Goal: Information Seeking & Learning: Compare options

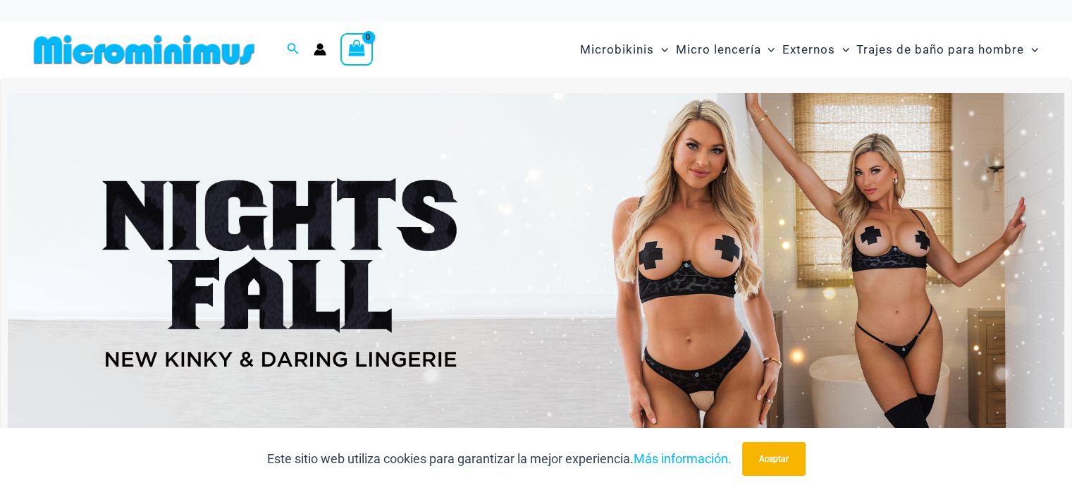
click at [680, 281] on img at bounding box center [536, 272] width 1056 height 359
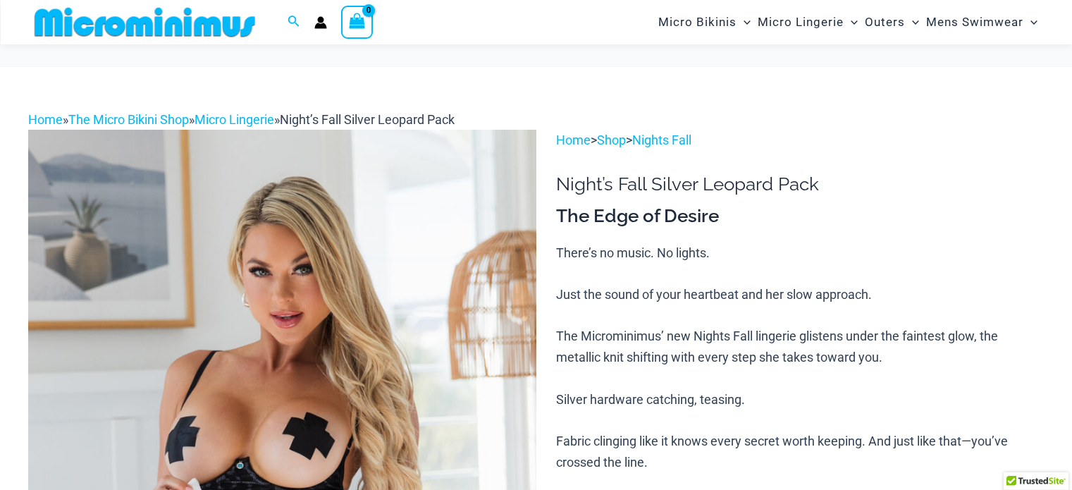
scroll to position [528, 0]
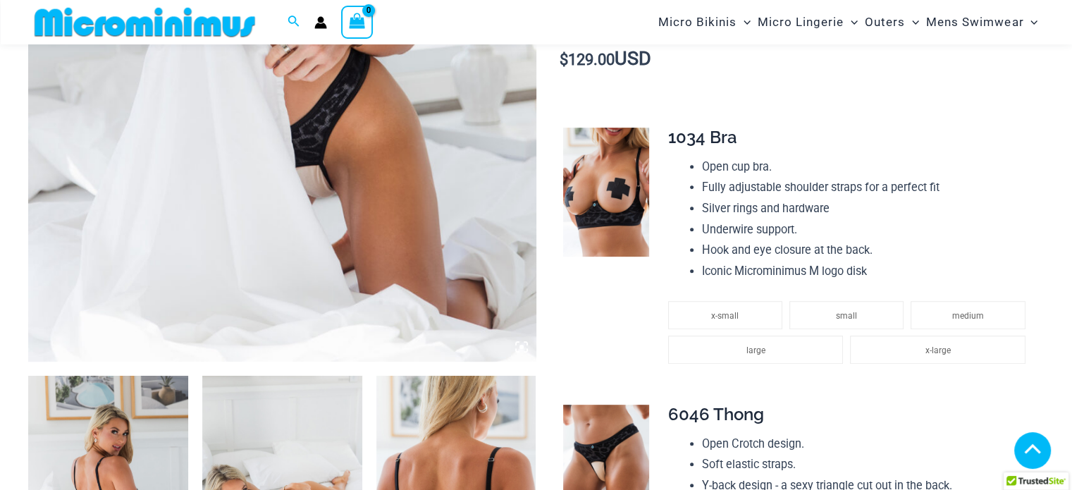
click at [61, 409] on img at bounding box center [108, 496] width 160 height 240
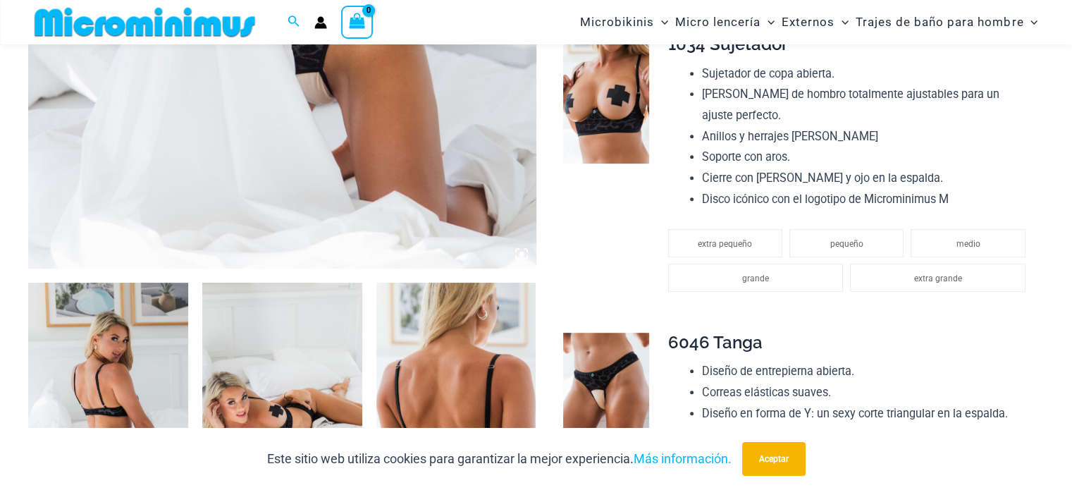
click at [135, 360] on img at bounding box center [108, 403] width 160 height 240
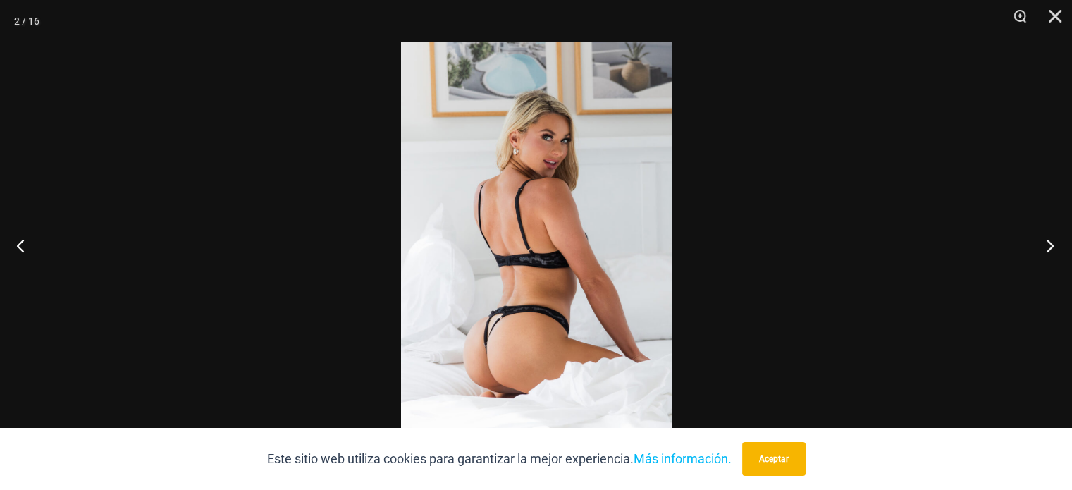
click at [1054, 247] on button "Próximo" at bounding box center [1045, 245] width 53 height 70
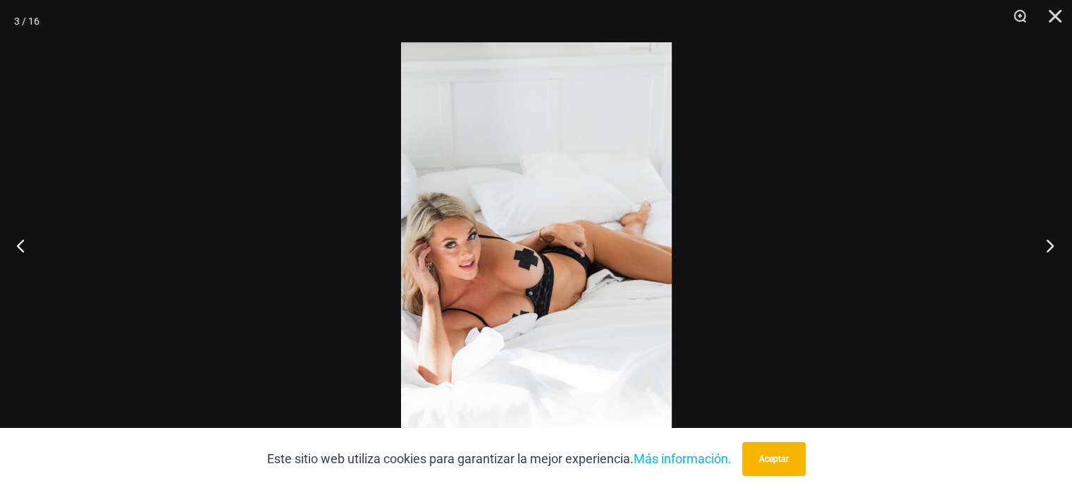
click at [1047, 247] on button "Próximo" at bounding box center [1045, 245] width 53 height 70
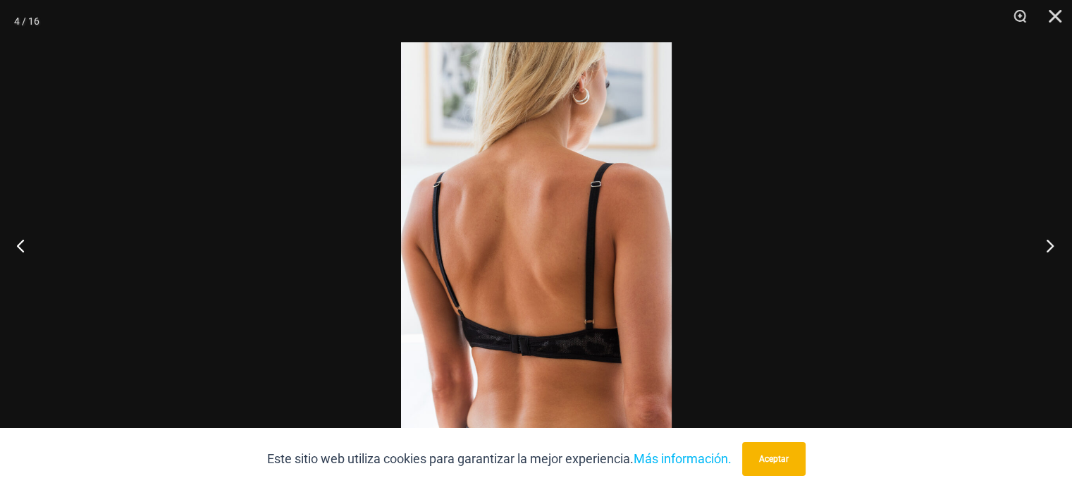
click at [1047, 247] on button "Próximo" at bounding box center [1045, 245] width 53 height 70
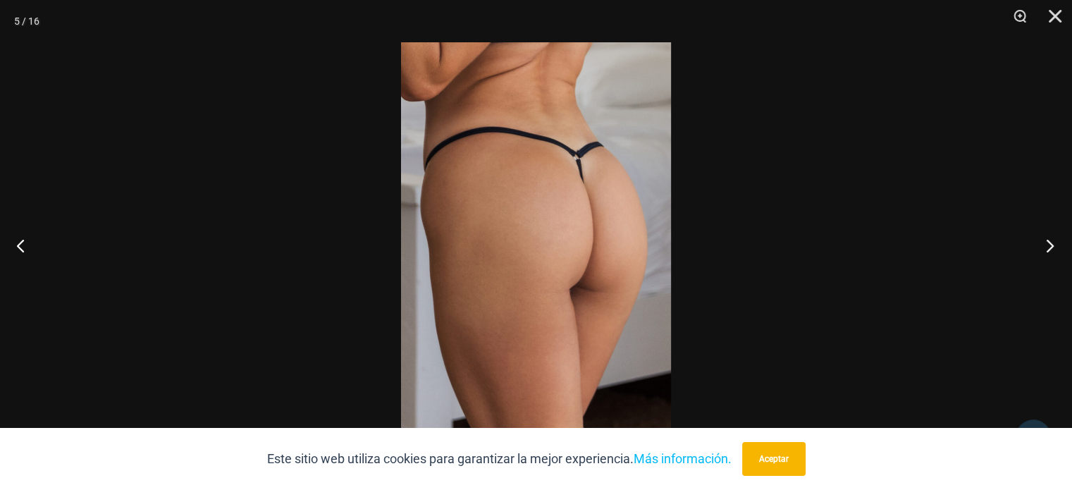
click at [1047, 247] on button "Próximo" at bounding box center [1045, 245] width 53 height 70
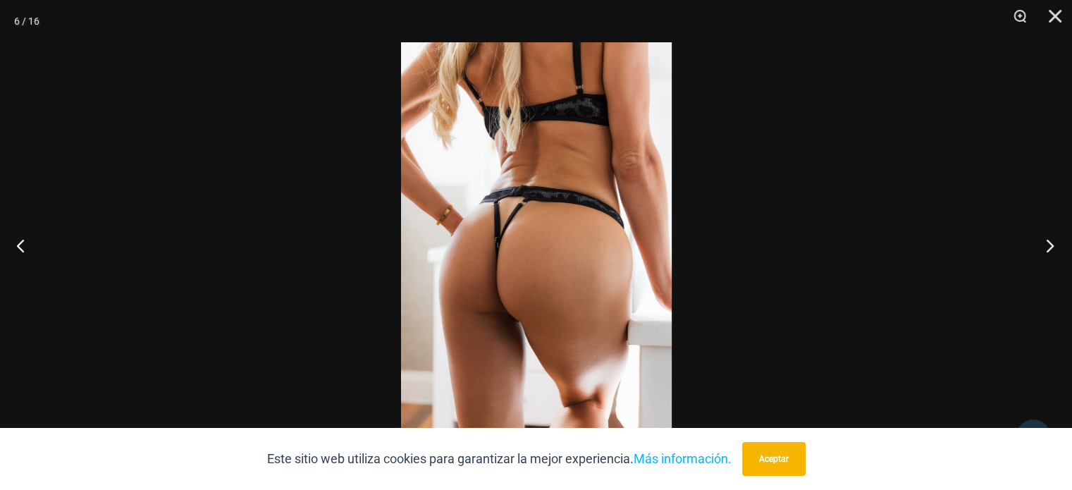
click at [1047, 247] on button "Próximo" at bounding box center [1045, 245] width 53 height 70
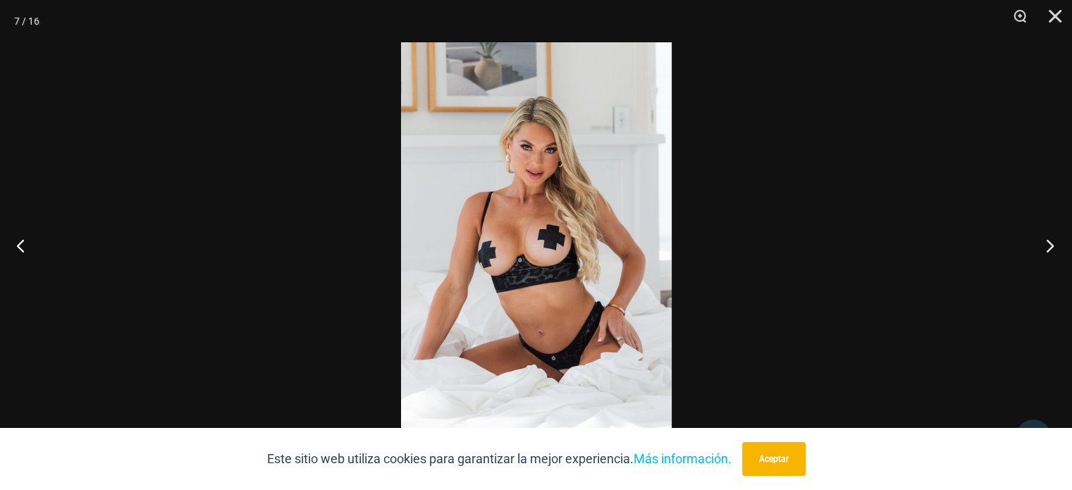
click at [1047, 247] on button "Próximo" at bounding box center [1045, 245] width 53 height 70
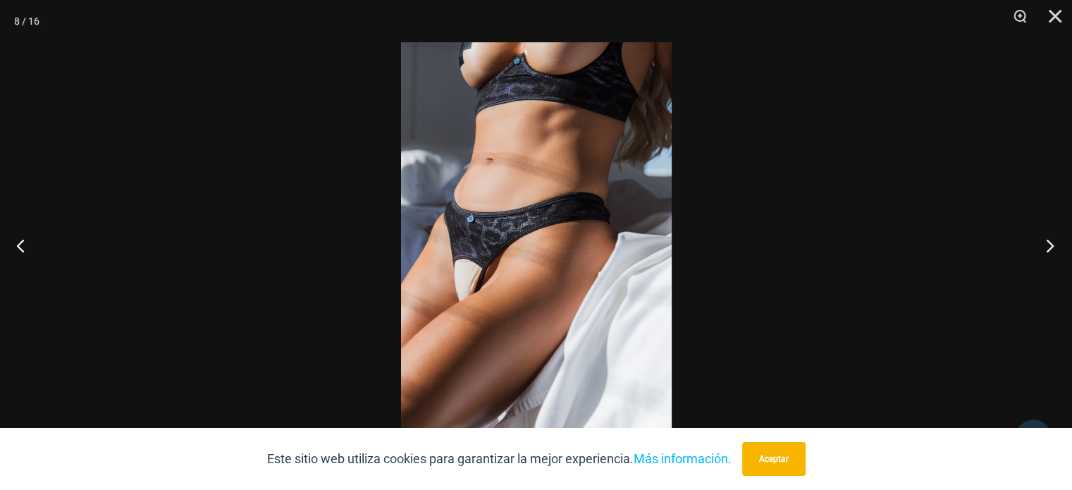
click at [1047, 247] on button "Próximo" at bounding box center [1045, 245] width 53 height 70
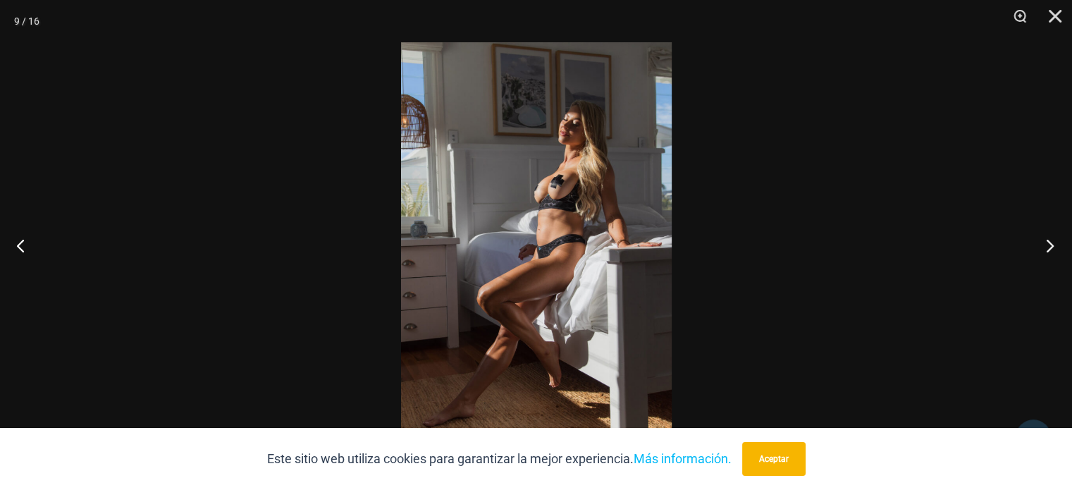
click at [1047, 247] on button "Próximo" at bounding box center [1045, 245] width 53 height 70
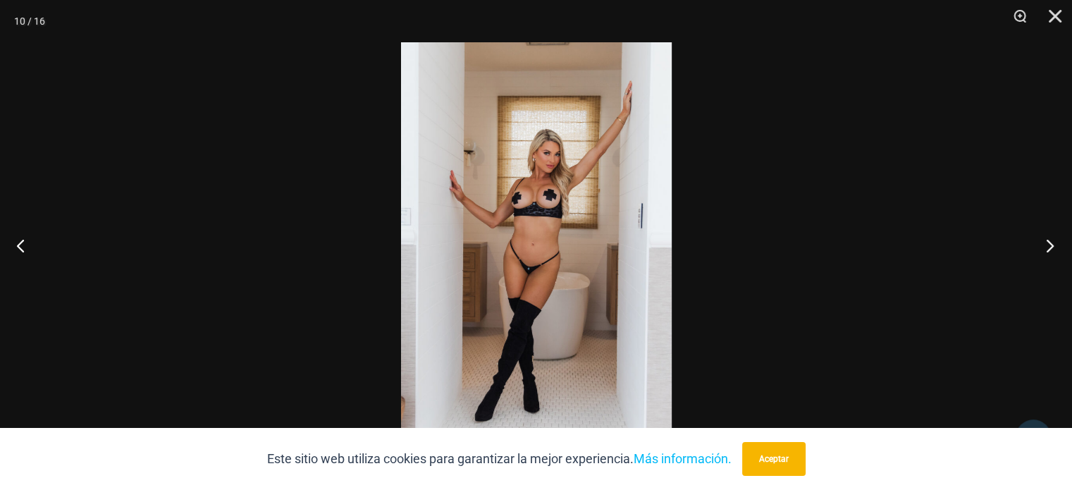
click at [1047, 247] on button "Próximo" at bounding box center [1045, 245] width 53 height 70
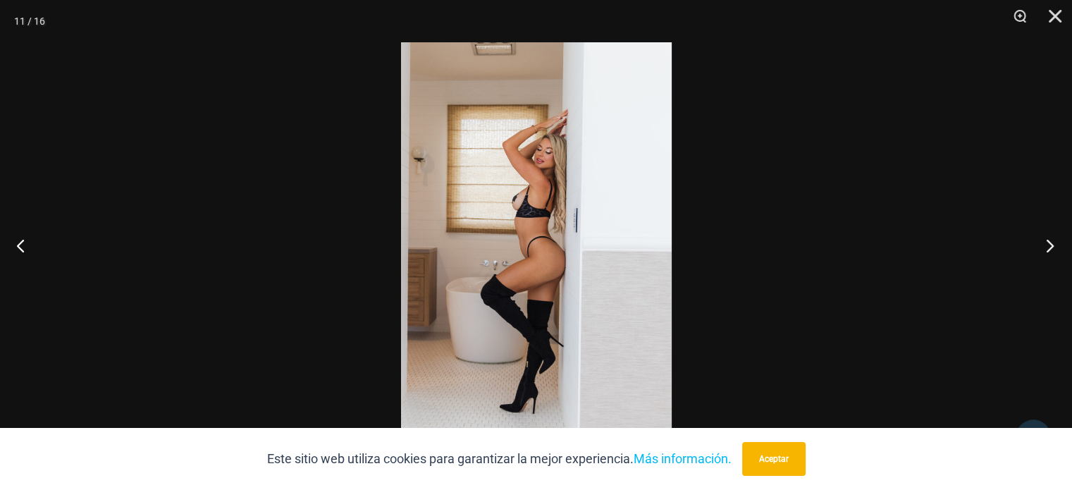
click at [1047, 247] on button "Próximo" at bounding box center [1045, 245] width 53 height 70
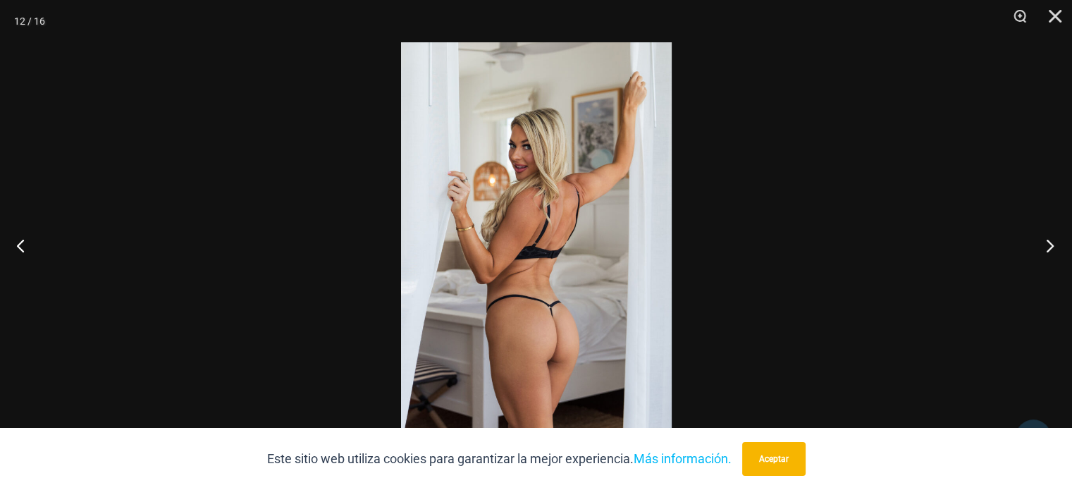
click at [1047, 247] on button "Próximo" at bounding box center [1045, 245] width 53 height 70
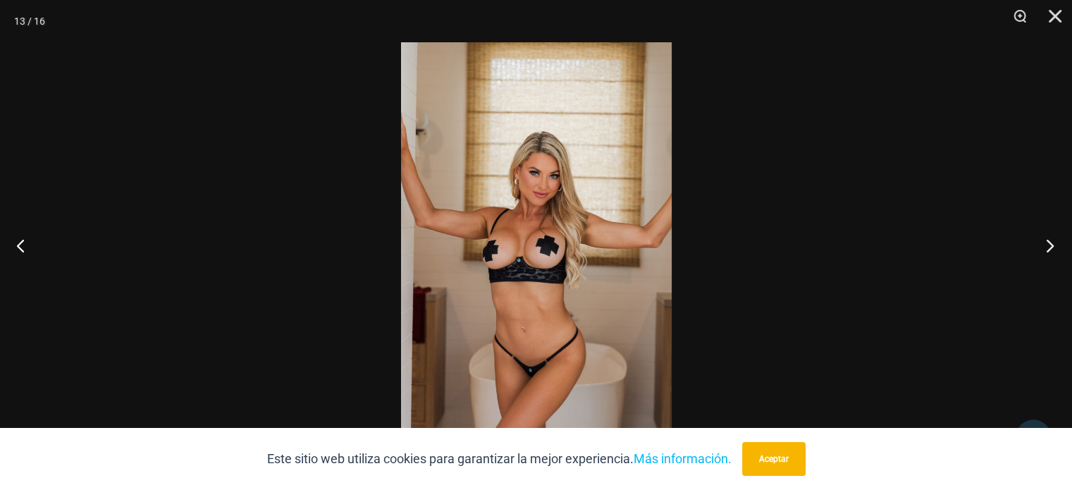
click at [1047, 247] on button "Próximo" at bounding box center [1045, 245] width 53 height 70
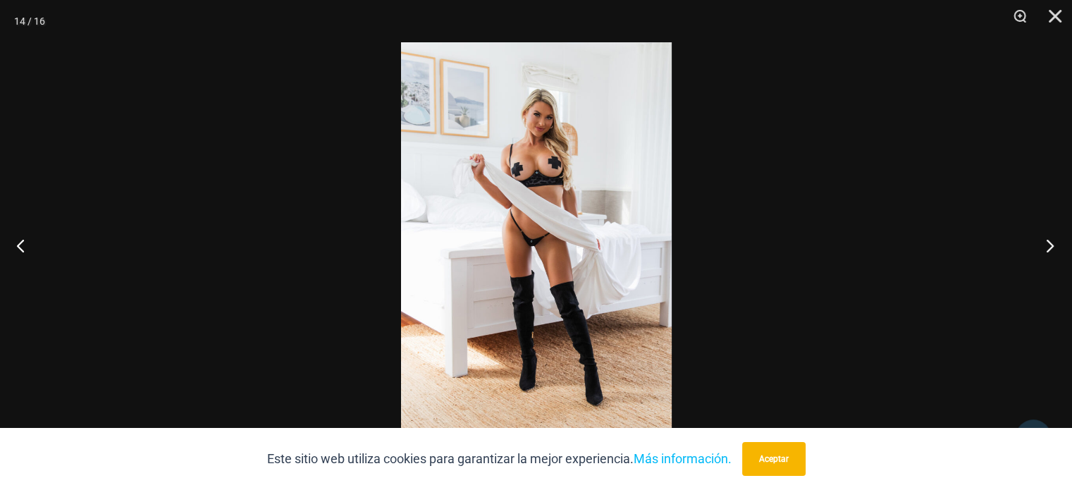
click at [1047, 247] on button "Próximo" at bounding box center [1045, 245] width 53 height 70
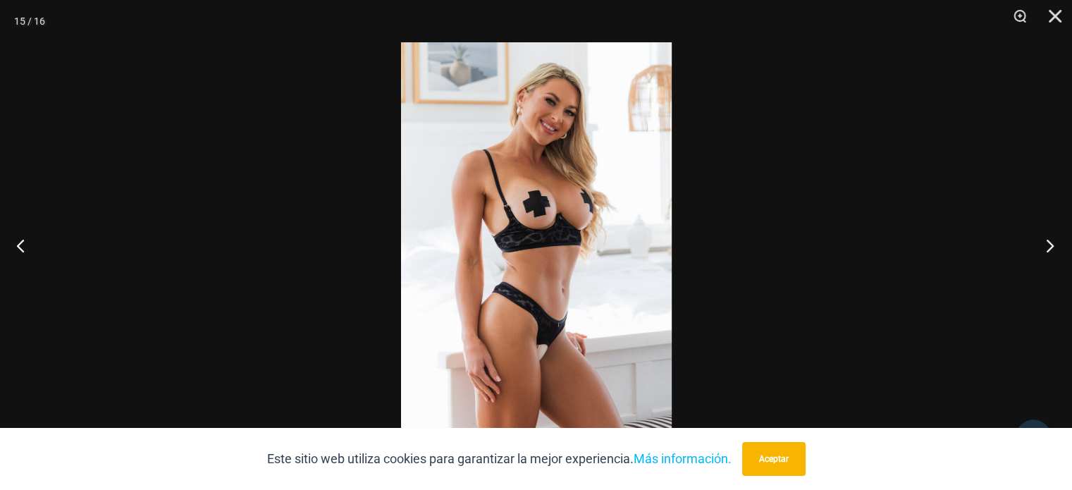
click at [1047, 247] on button "Próximo" at bounding box center [1045, 245] width 53 height 70
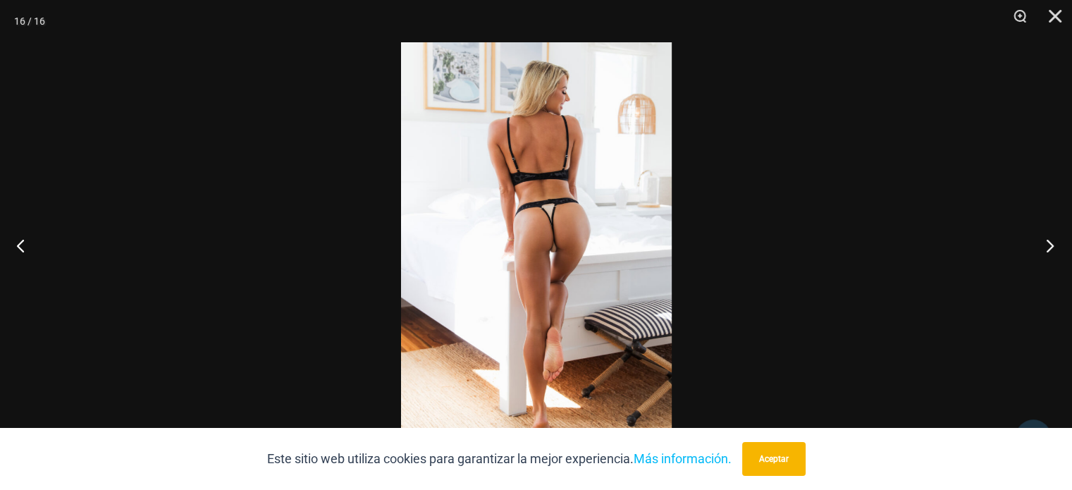
click at [1047, 247] on button "Próximo" at bounding box center [1045, 245] width 53 height 70
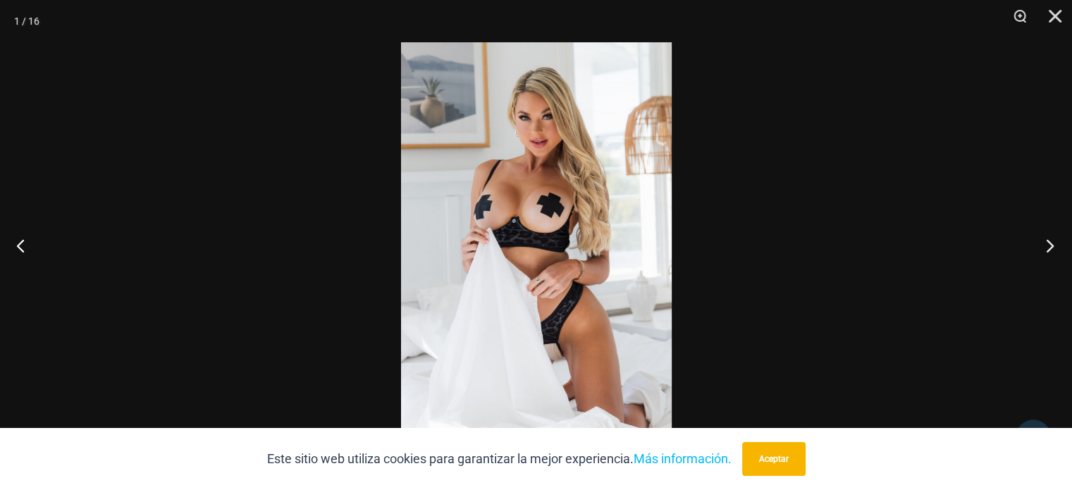
click at [1047, 247] on button "Próximo" at bounding box center [1045, 245] width 53 height 70
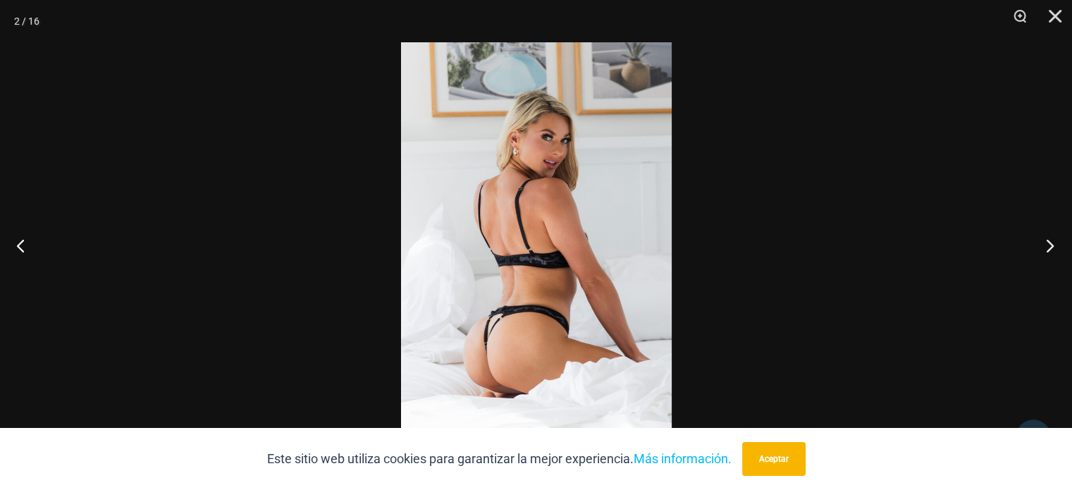
click at [1047, 247] on button "Próximo" at bounding box center [1045, 245] width 53 height 70
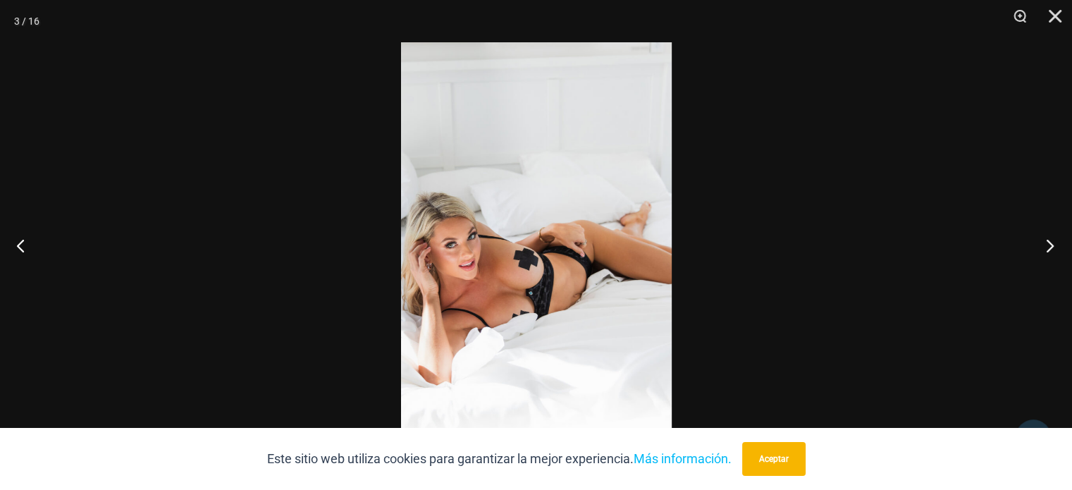
click at [1047, 247] on button "Próximo" at bounding box center [1045, 245] width 53 height 70
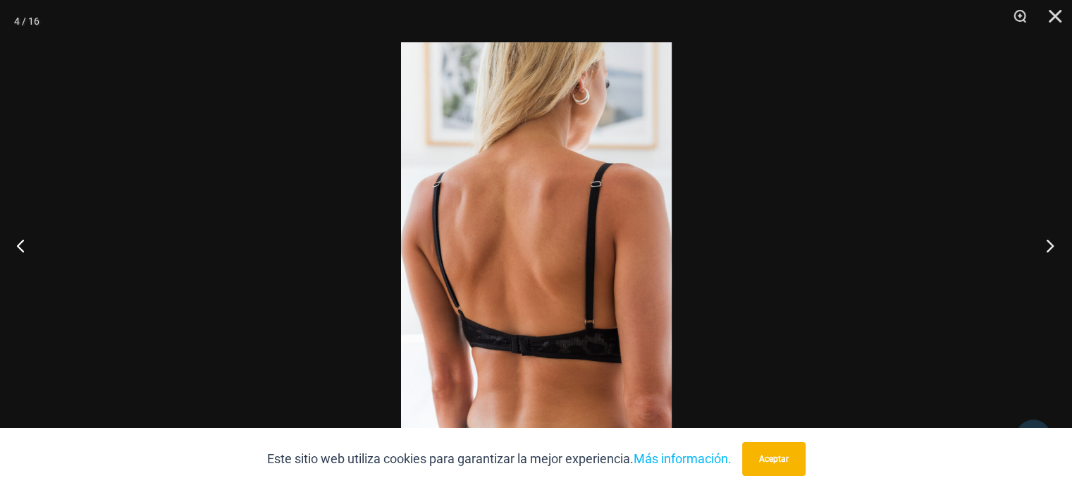
click at [1047, 247] on button "Próximo" at bounding box center [1045, 245] width 53 height 70
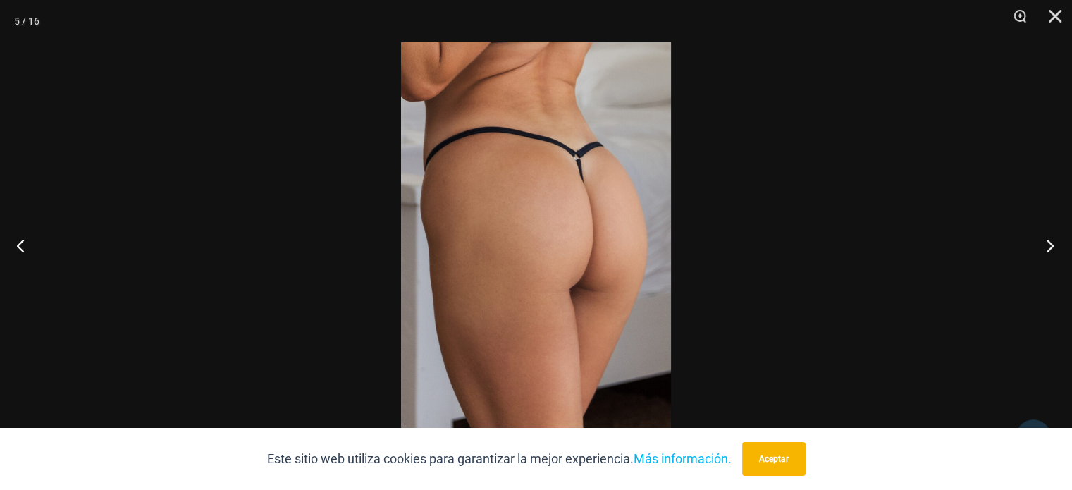
click at [1047, 247] on button "Próximo" at bounding box center [1045, 245] width 53 height 70
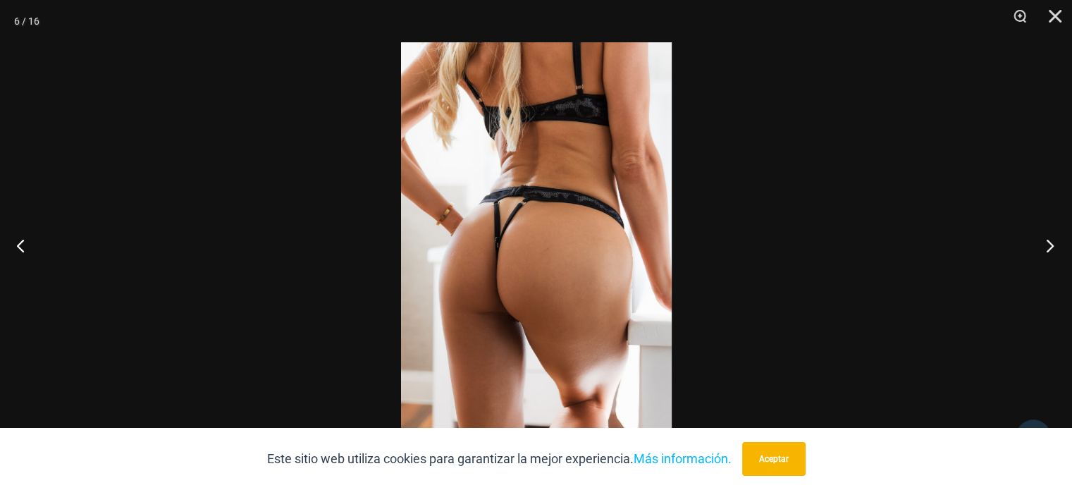
click at [1047, 247] on button "Próximo" at bounding box center [1045, 245] width 53 height 70
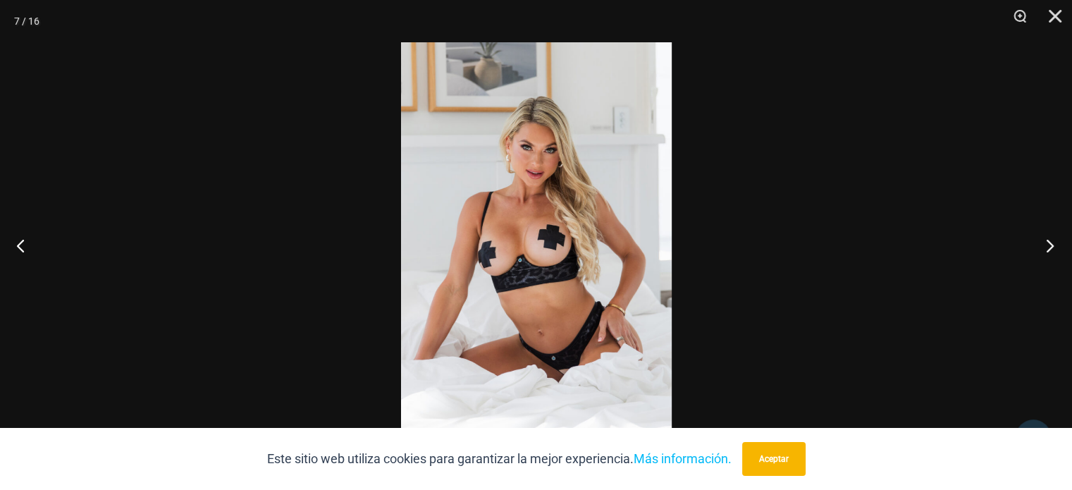
click at [1047, 247] on button "Próximo" at bounding box center [1045, 245] width 53 height 70
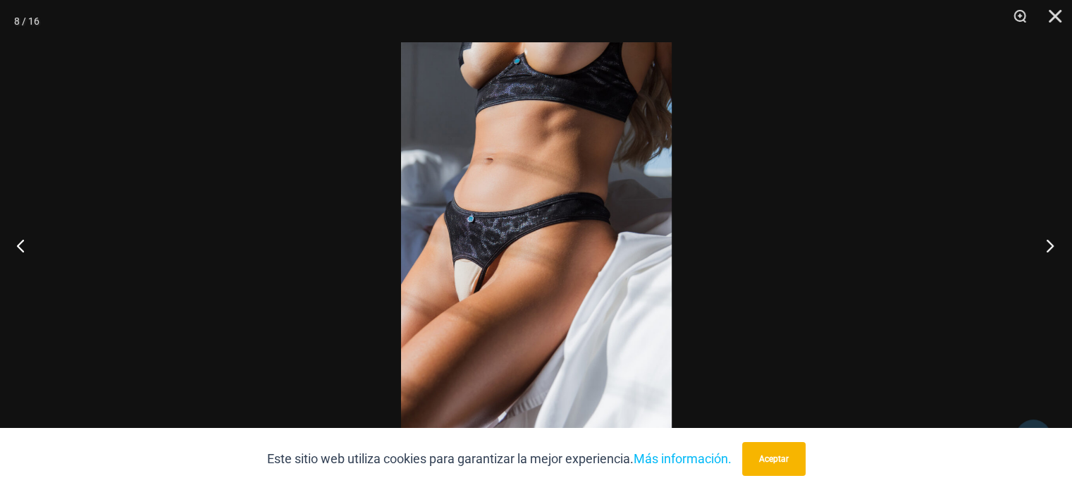
click at [1047, 247] on button "Próximo" at bounding box center [1045, 245] width 53 height 70
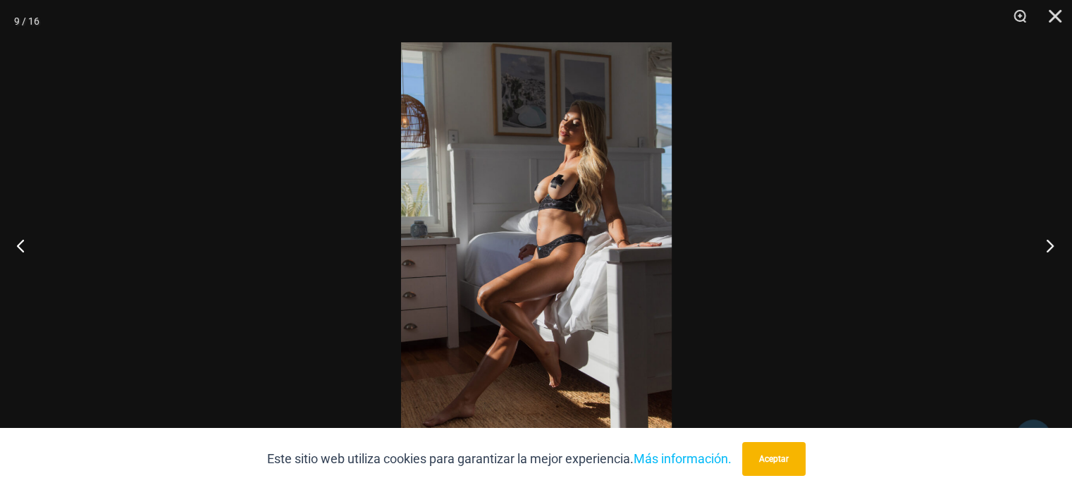
click at [1047, 247] on button "Próximo" at bounding box center [1045, 245] width 53 height 70
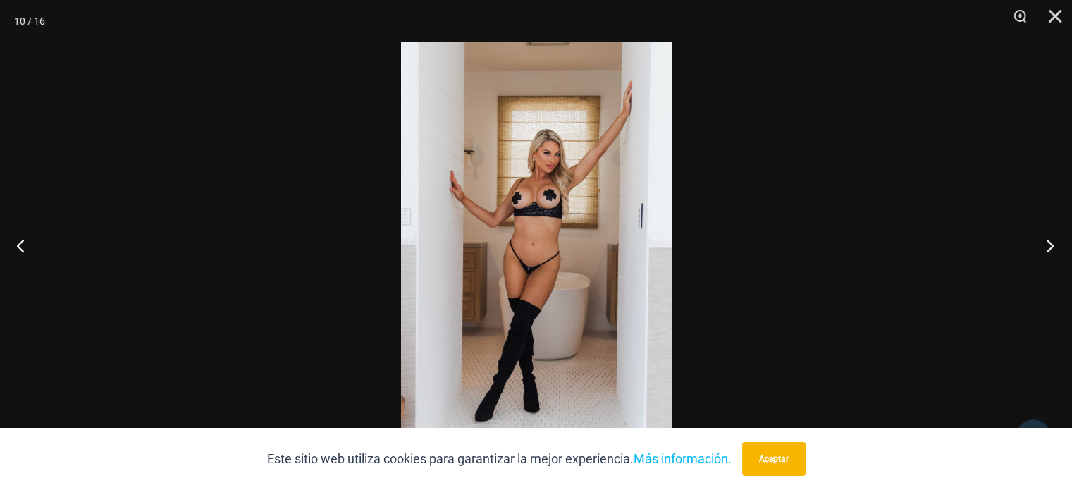
click at [1047, 247] on button "Próximo" at bounding box center [1045, 245] width 53 height 70
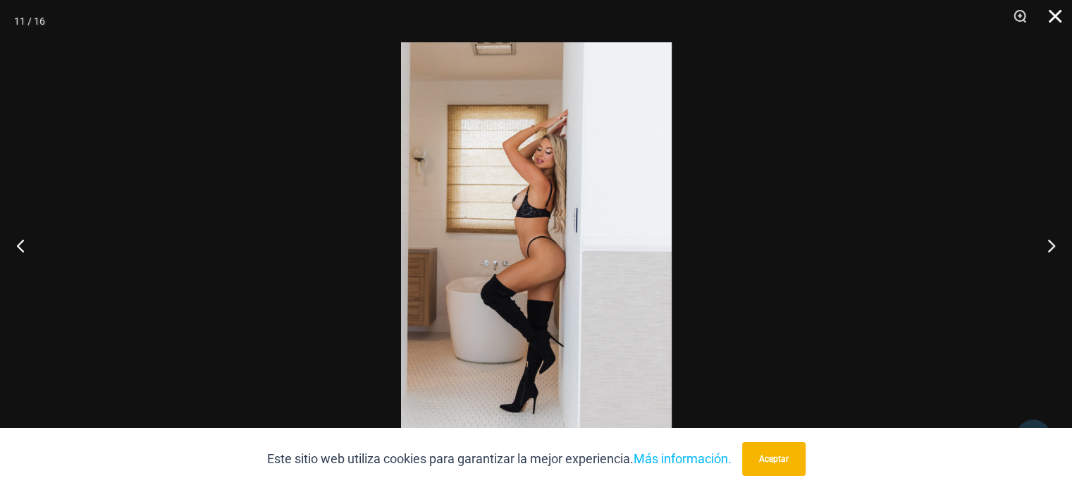
click at [1057, 13] on button "Cerca" at bounding box center [1049, 21] width 35 height 42
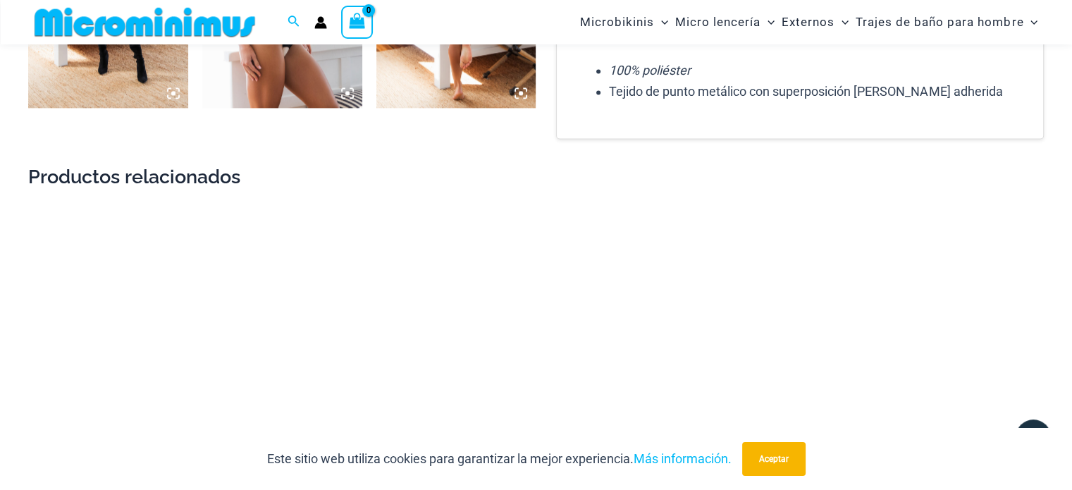
scroll to position [2312, 0]
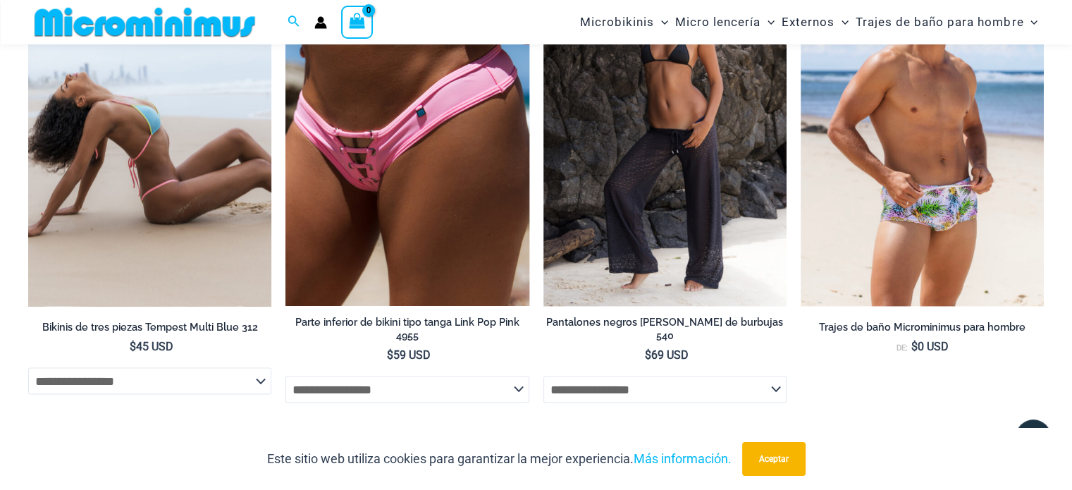
click at [161, 189] on img at bounding box center [149, 123] width 243 height 365
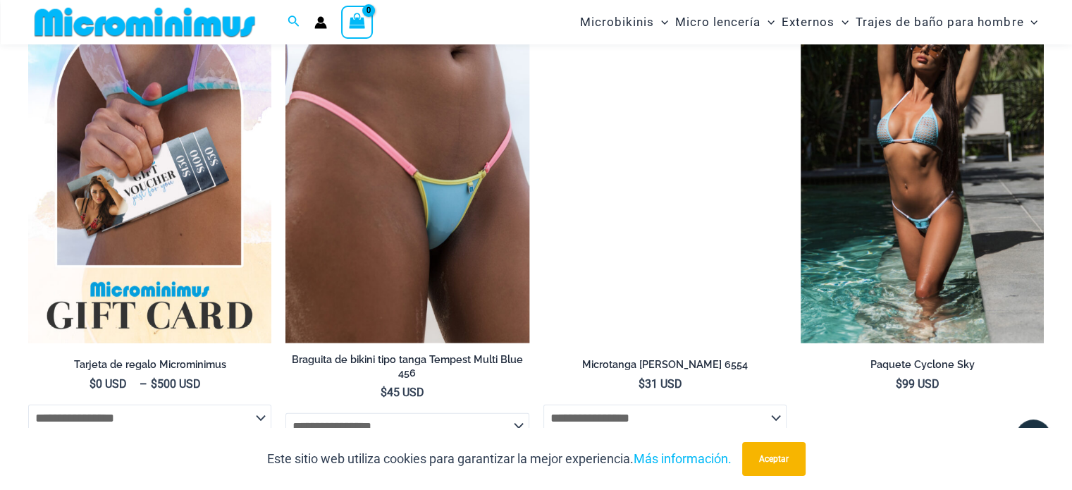
scroll to position [3017, 0]
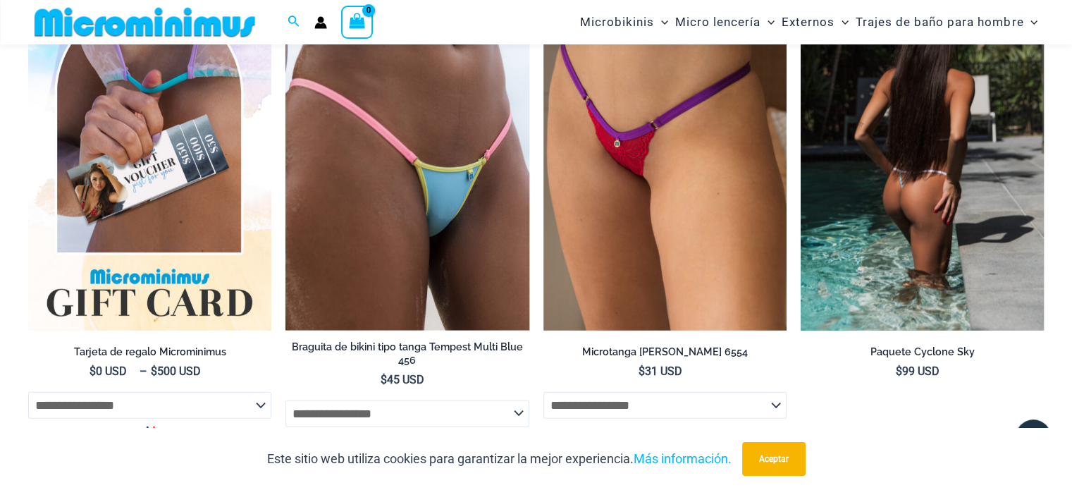
click at [944, 149] on img at bounding box center [921, 147] width 243 height 365
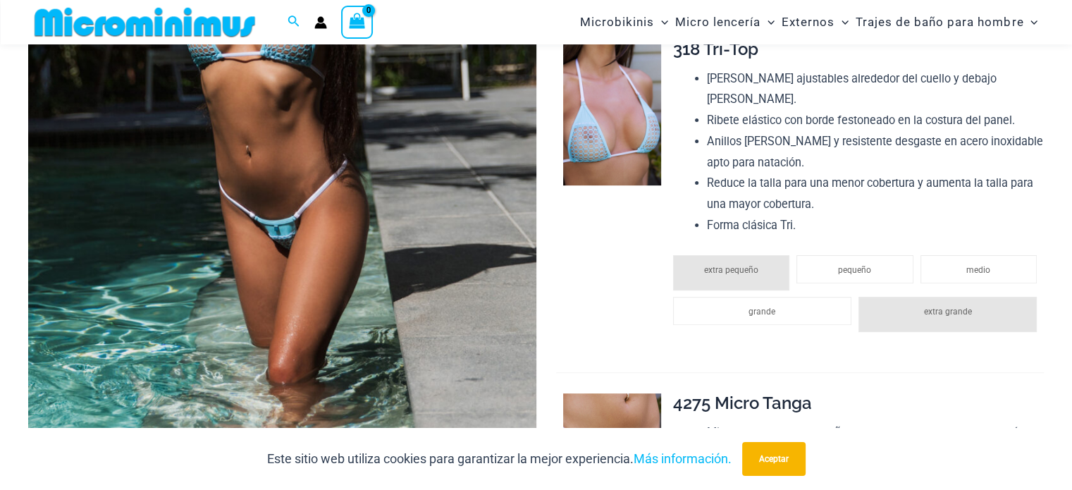
scroll to position [480, 0]
